Goal: Check status: Check status

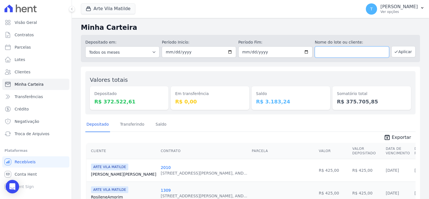
click at [351, 54] on input "text" at bounding box center [352, 51] width 74 height 11
paste input "[PERSON_NAME]"
type input "[PERSON_NAME]"
click at [108, 7] on button "Arte Vila Matilde" at bounding box center [108, 8] width 55 height 11
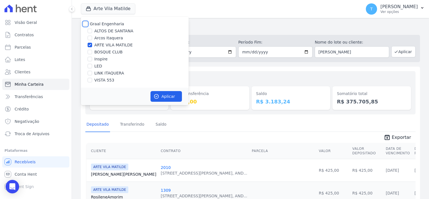
click at [87, 24] on input "Graal Engenharia" at bounding box center [85, 24] width 4 height 4
checkbox input "true"
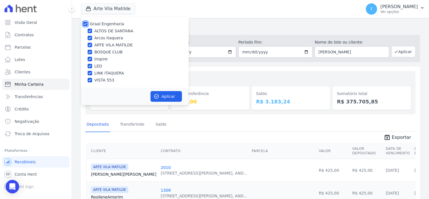
checkbox input "true"
click at [160, 94] on button "Aplicar" at bounding box center [166, 96] width 31 height 11
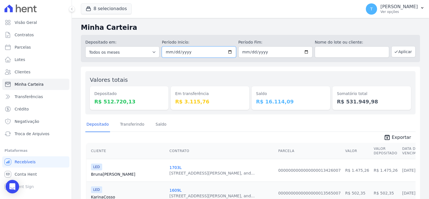
click at [228, 54] on input "[DATE]" at bounding box center [199, 51] width 74 height 11
type input "[DATE]"
click at [332, 52] on input "text" at bounding box center [352, 51] width 74 height 11
paste input "[PERSON_NAME]"
type input "[PERSON_NAME]"
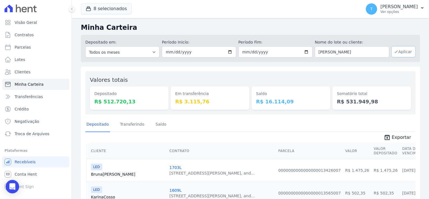
click at [396, 56] on button "Aplicar" at bounding box center [404, 51] width 24 height 11
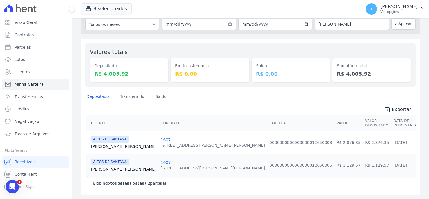
click at [116, 146] on link "Guilherme Martins" at bounding box center [123, 147] width 65 height 6
click at [112, 169] on link "Guilherme Martins" at bounding box center [123, 169] width 65 height 6
